Goal: Browse casually

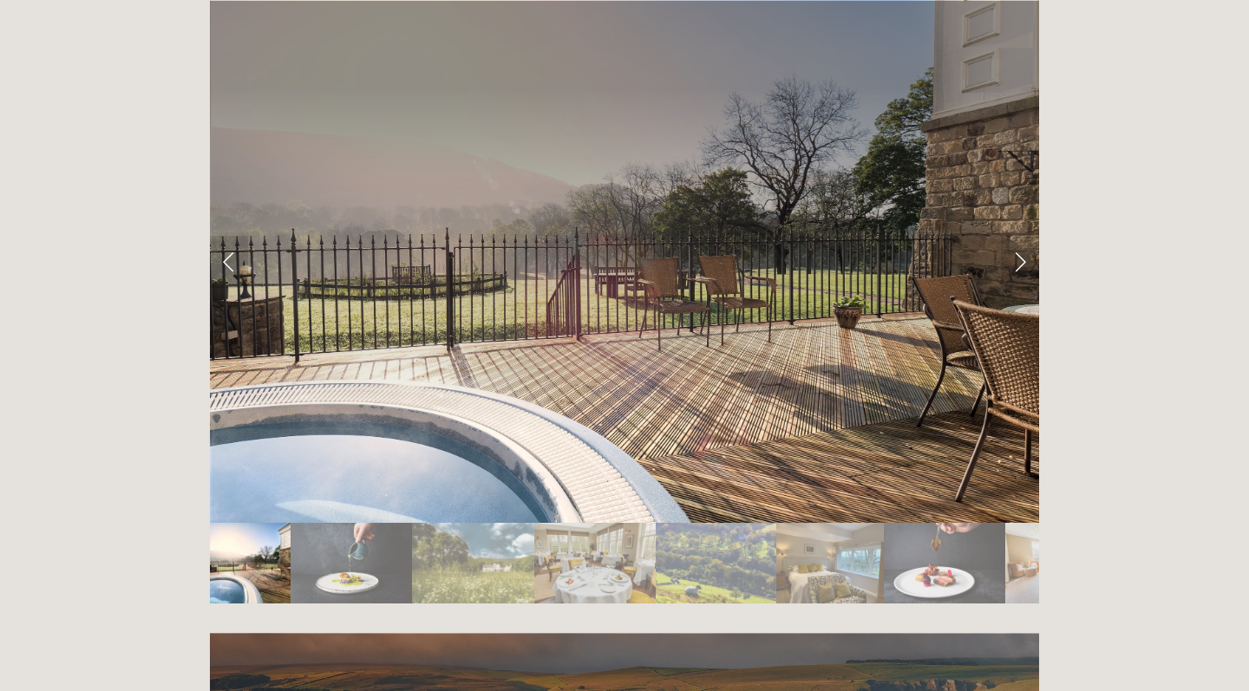
scroll to position [2930, 0]
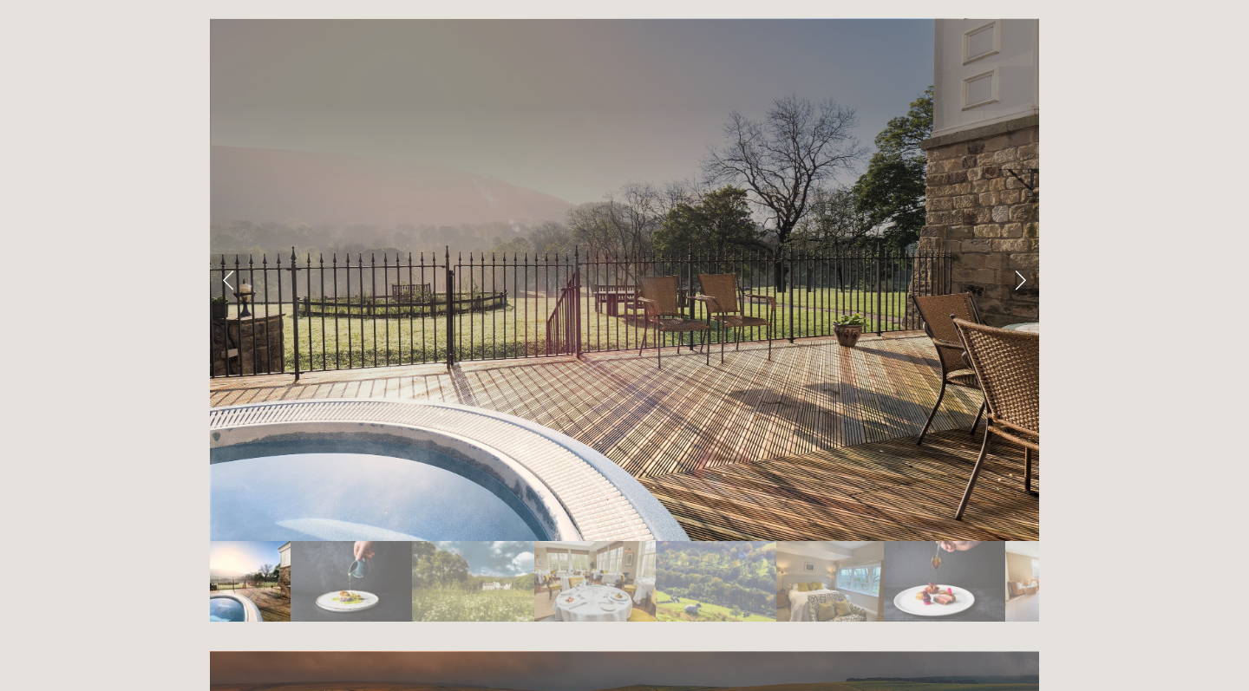
click at [1011, 254] on link "Next Slide" at bounding box center [1020, 280] width 38 height 52
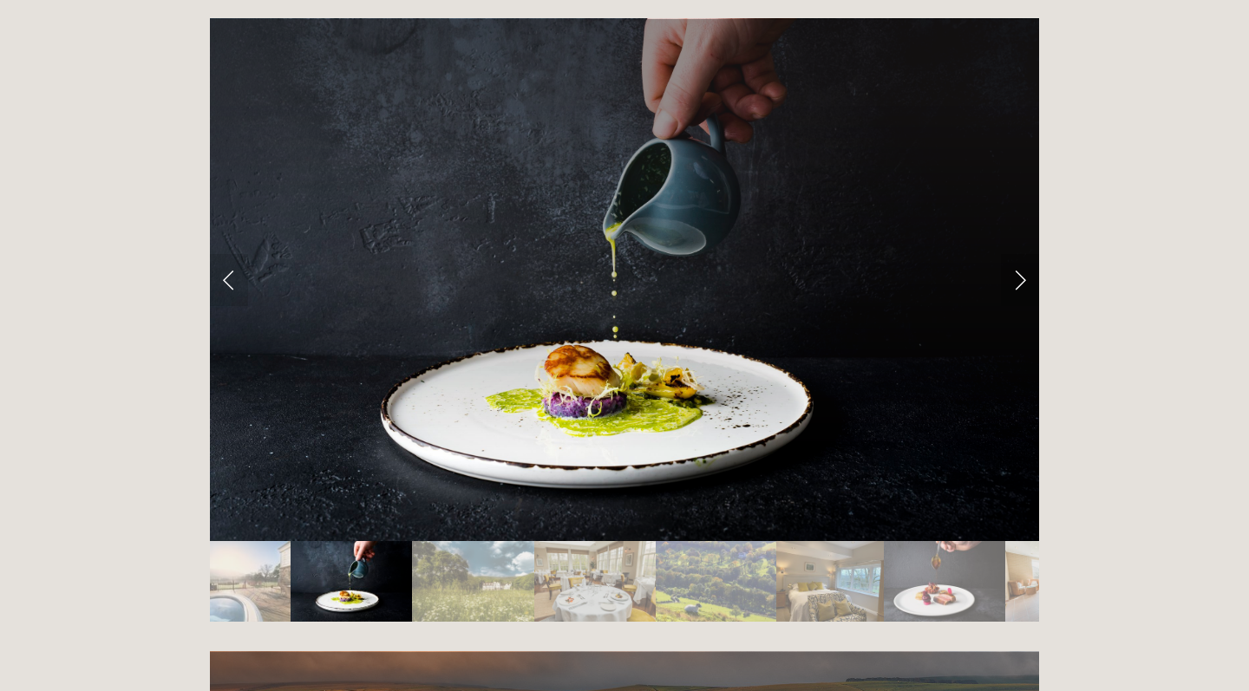
click at [1012, 254] on link "Next Slide" at bounding box center [1020, 280] width 38 height 52
click at [1021, 254] on link "Next Slide" at bounding box center [1020, 280] width 38 height 52
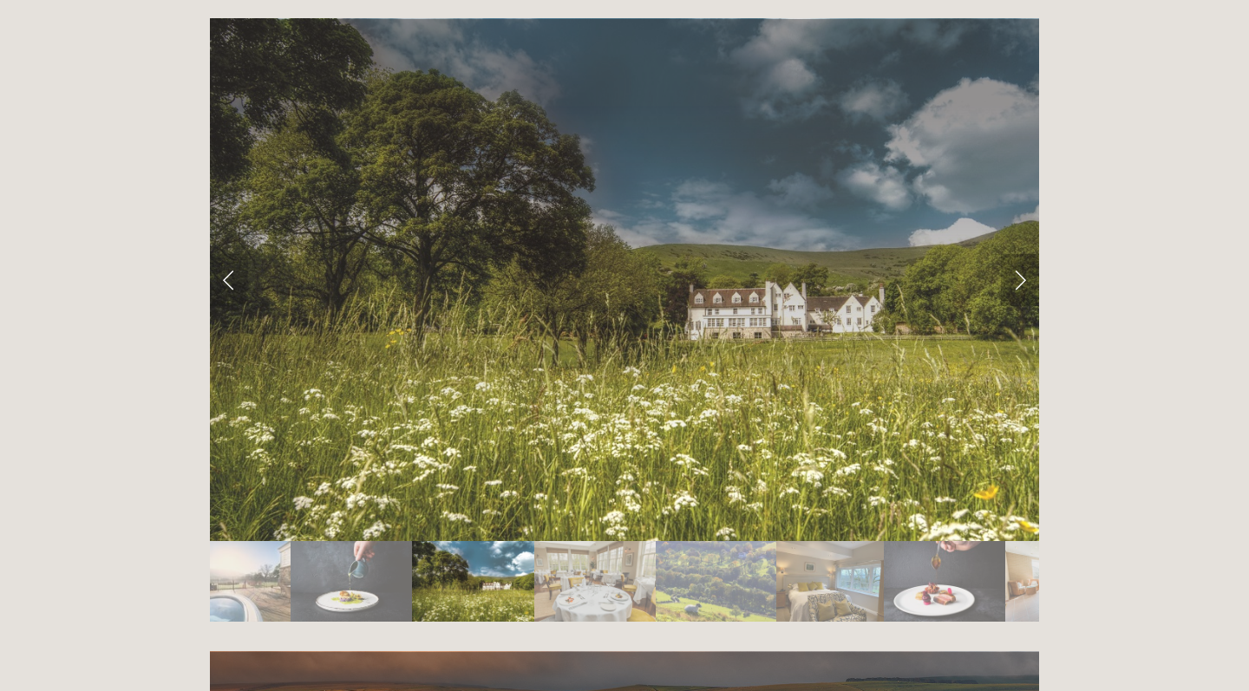
click at [1021, 254] on link "Next Slide" at bounding box center [1020, 280] width 38 height 52
click at [1025, 254] on link "Next Slide" at bounding box center [1020, 280] width 38 height 52
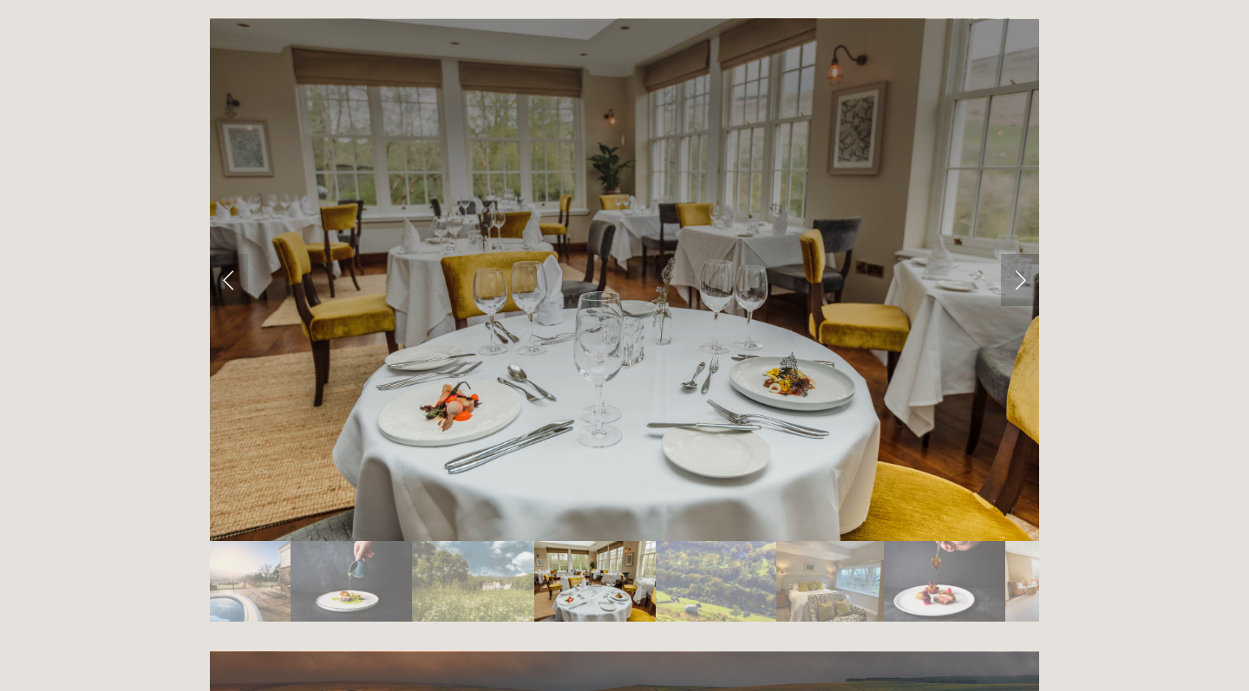
click at [1025, 254] on link "Next Slide" at bounding box center [1020, 280] width 38 height 52
click at [1024, 254] on link "Next Slide" at bounding box center [1020, 280] width 38 height 52
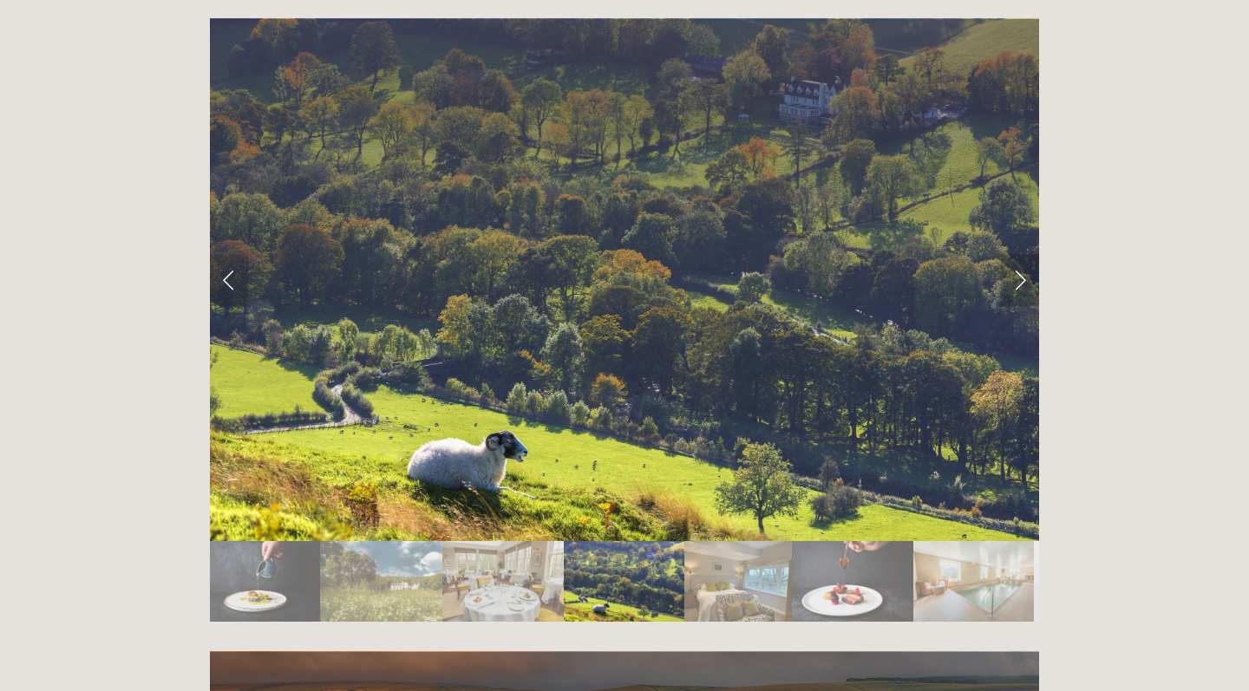
click at [1024, 254] on link "Next Slide" at bounding box center [1020, 280] width 38 height 52
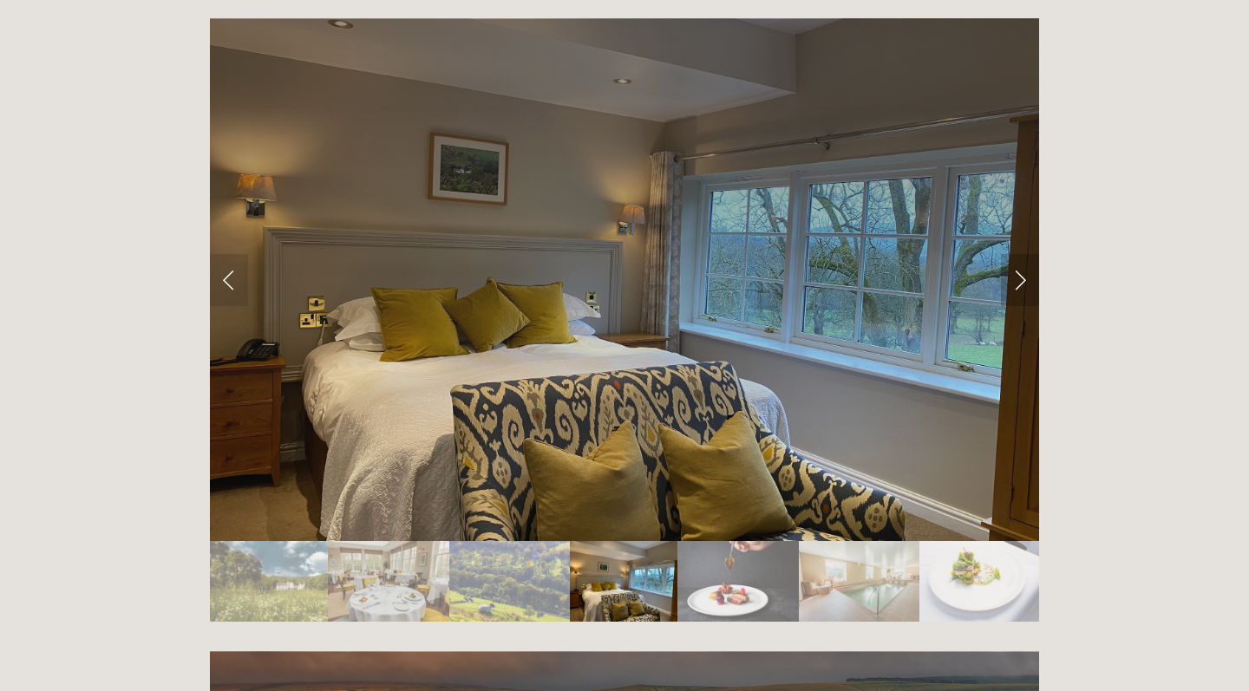
click at [1030, 254] on link "Next Slide" at bounding box center [1020, 280] width 38 height 52
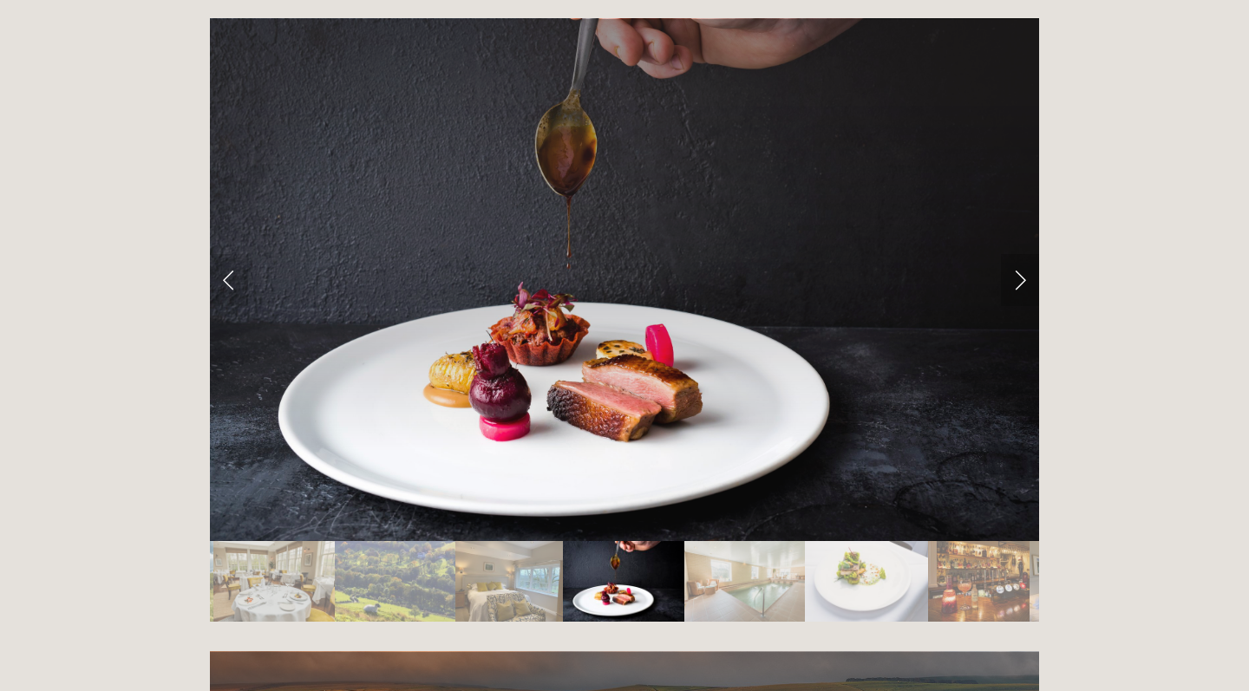
click at [1023, 254] on link "Next Slide" at bounding box center [1020, 280] width 38 height 52
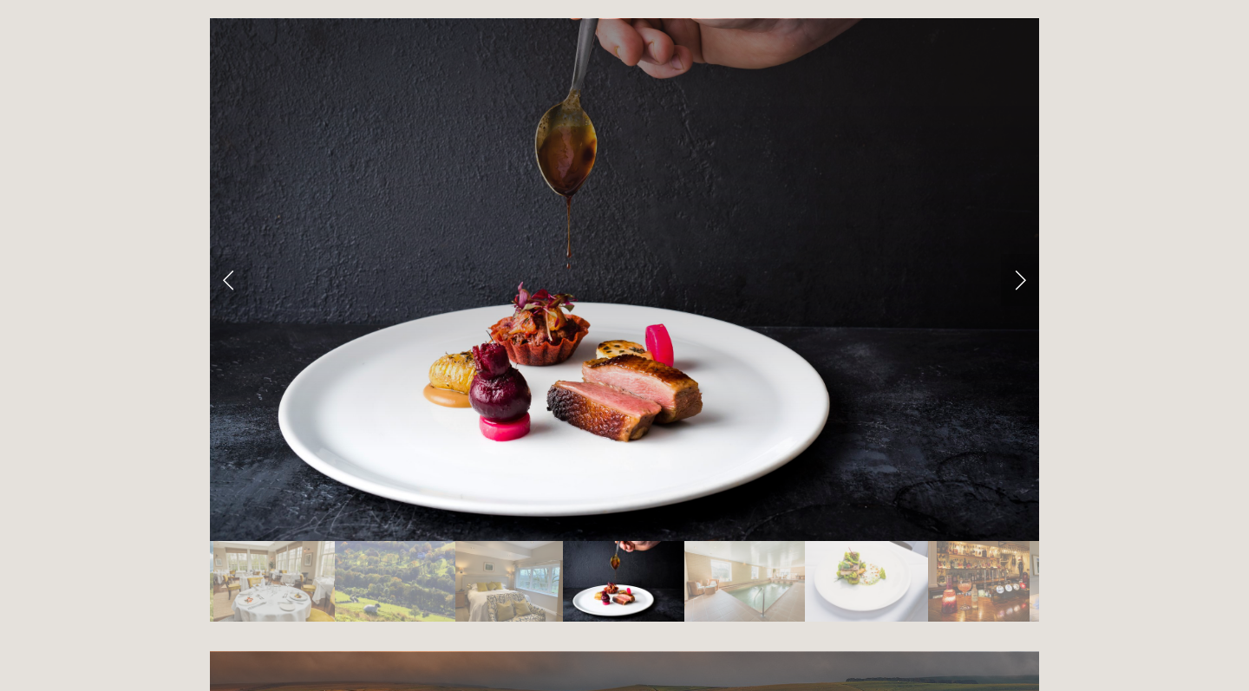
click at [1023, 254] on link "Next Slide" at bounding box center [1020, 280] width 38 height 52
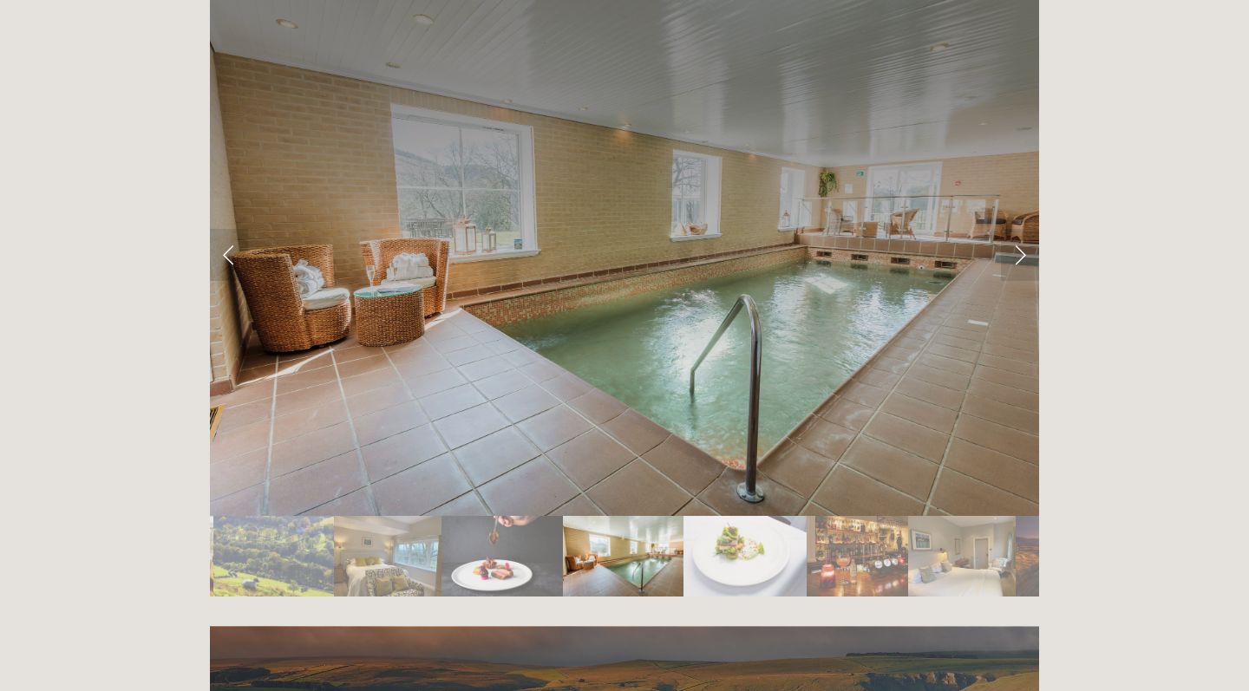
scroll to position [2954, 0]
